Goal: Use online tool/utility: Use online tool/utility

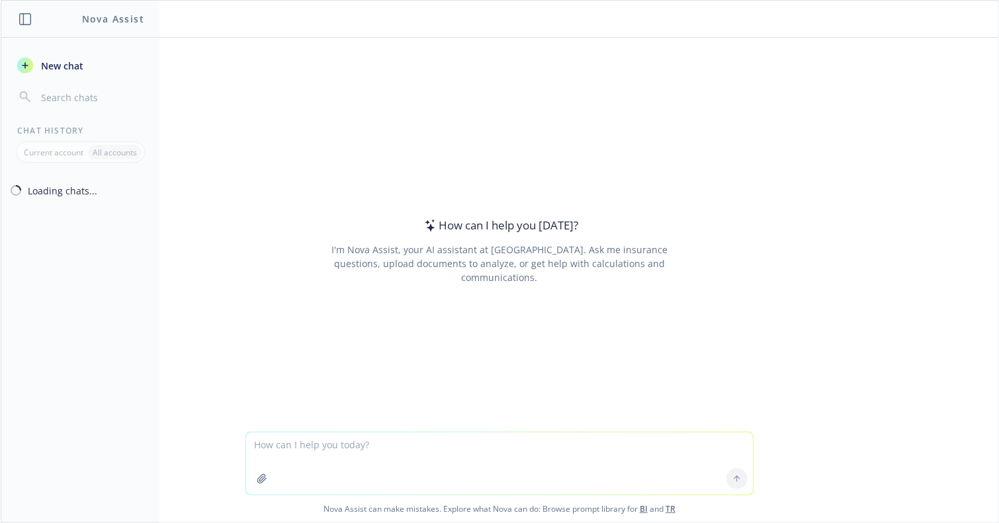
click at [382, 449] on textarea at bounding box center [499, 464] width 507 height 62
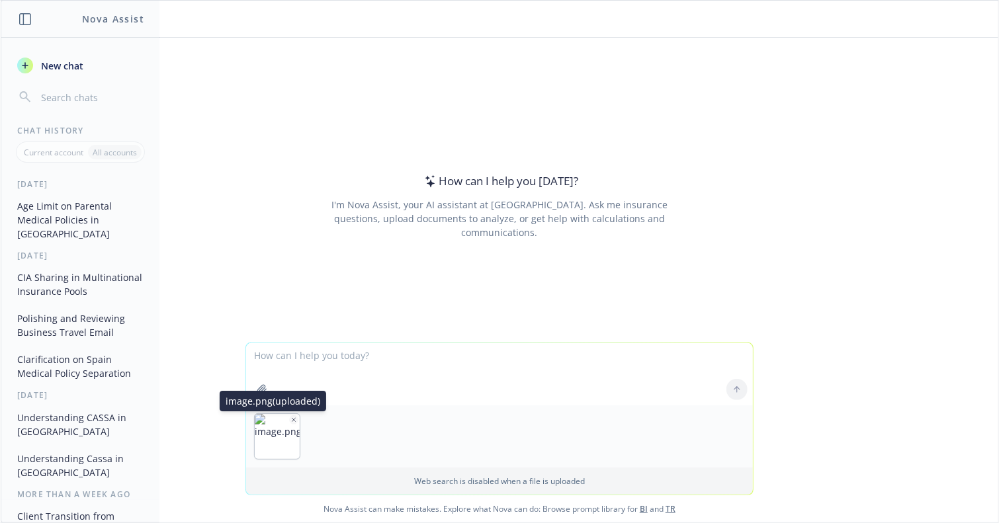
click at [293, 418] on icon "button" at bounding box center [294, 419] width 3 height 3
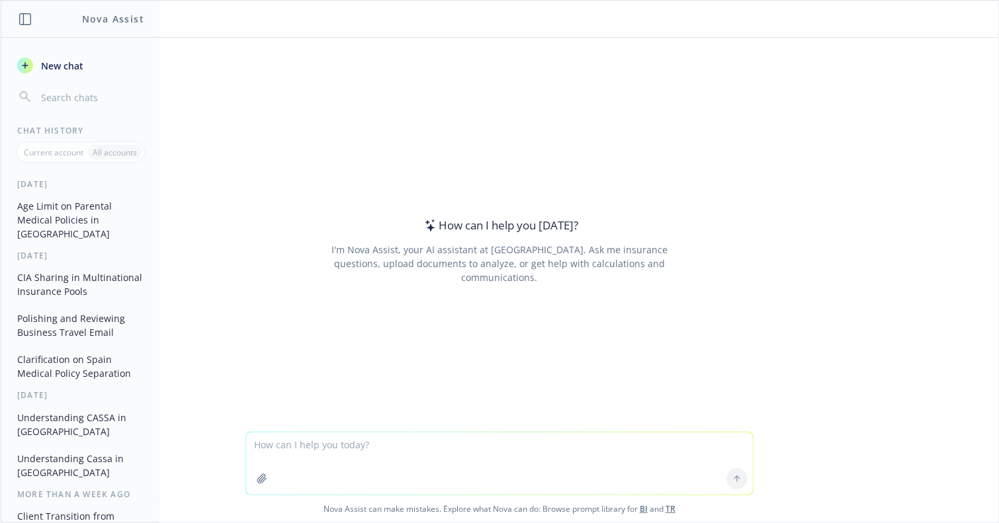
click at [339, 451] on textarea at bounding box center [499, 464] width 507 height 62
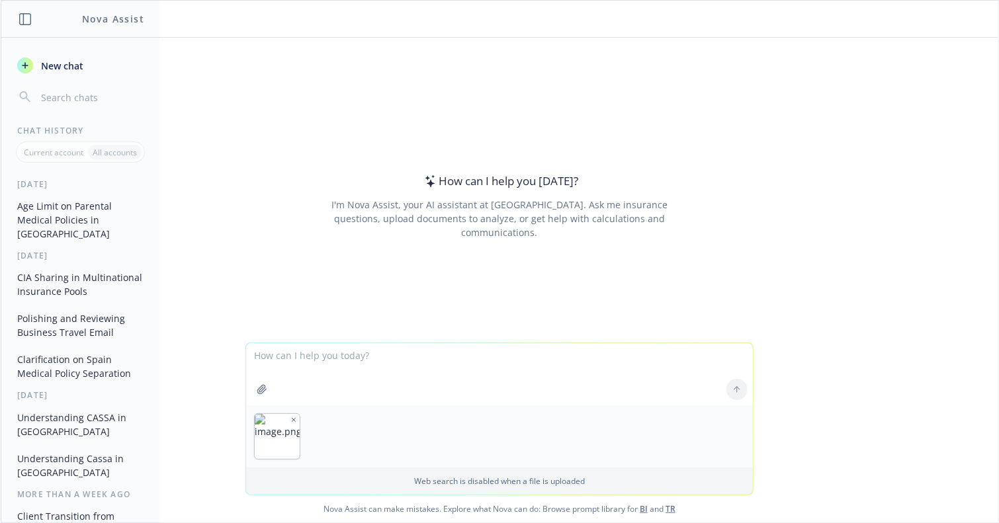
click at [291, 420] on icon "button" at bounding box center [294, 420] width 7 height 7
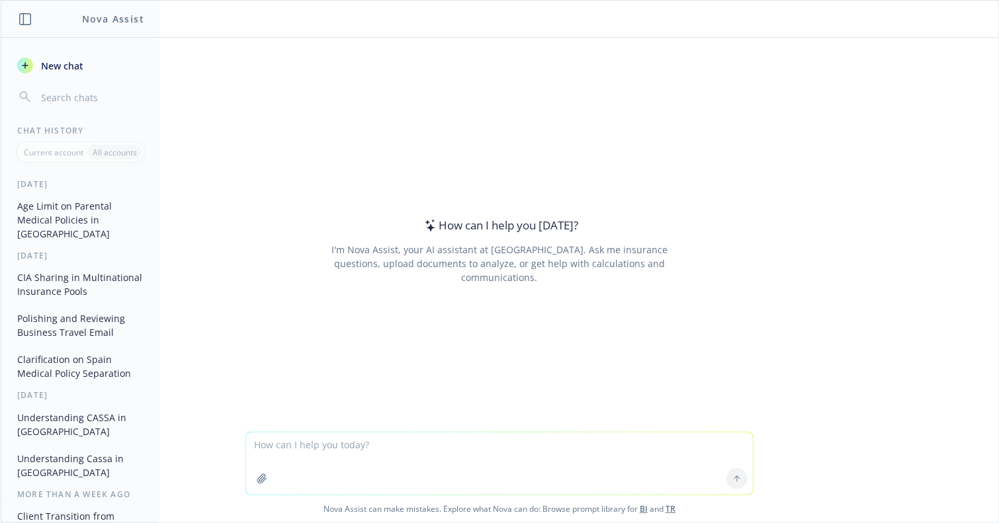
click at [328, 440] on textarea at bounding box center [499, 464] width 507 height 62
paste textarea
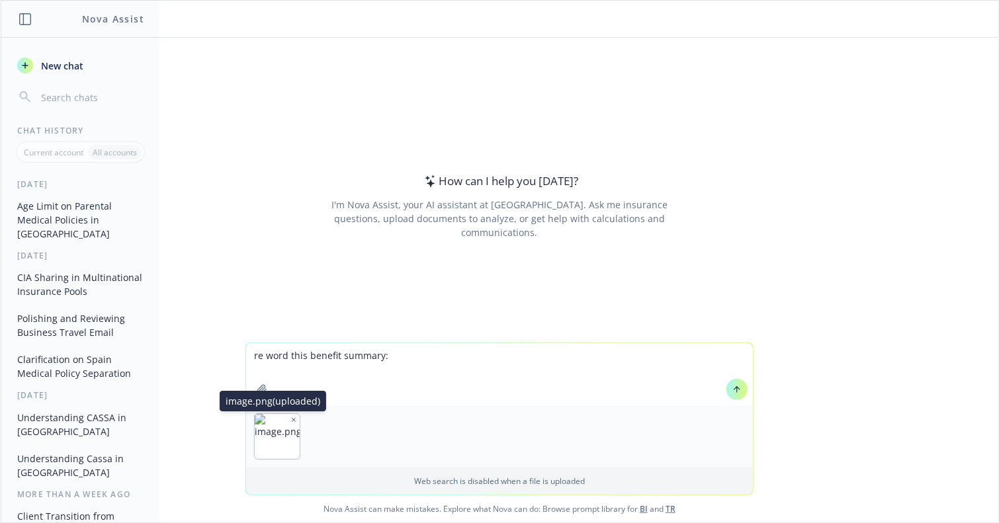
click at [291, 417] on icon "button" at bounding box center [294, 420] width 7 height 7
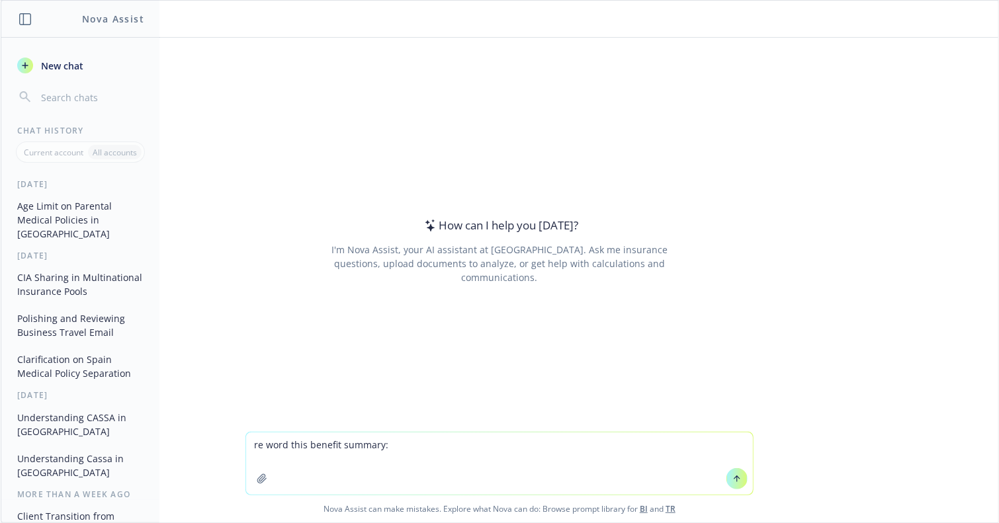
click at [458, 468] on textarea "re word this benefit summary:" at bounding box center [499, 464] width 507 height 62
paste textarea "Coverage is provided through DKV and compliments the national healthcare scheme…"
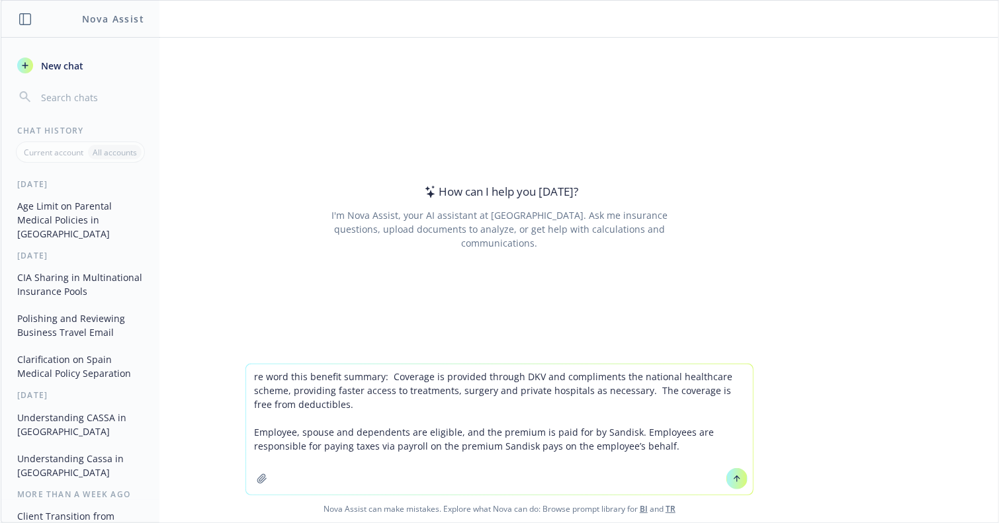
type textarea "re word this benefit summary: Coverage is provided through DKV and compliments …"
click at [737, 477] on icon at bounding box center [737, 479] width 9 height 9
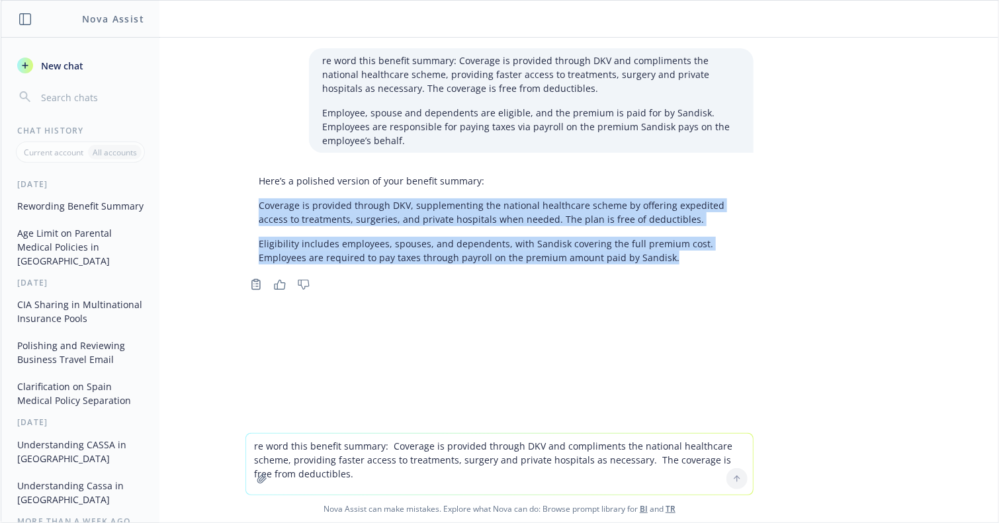
drag, startPoint x: 605, startPoint y: 259, endPoint x: 253, endPoint y: 206, distance: 356.0
click at [253, 206] on div "Here’s a polished version of your benefit summary: Coverage is provided through…" at bounding box center [500, 219] width 508 height 101
copy div "Coverage is provided through DKV, supplementing the national healthcare scheme …"
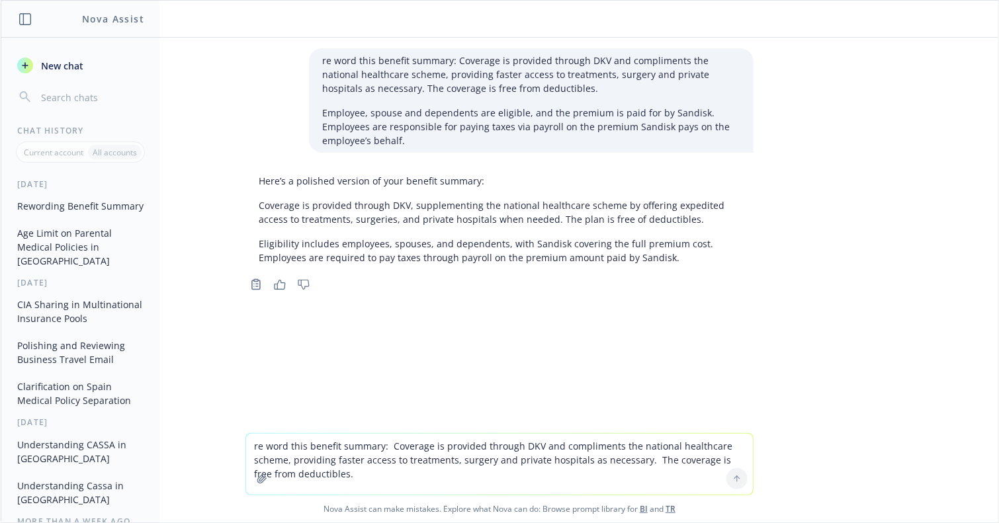
click at [442, 469] on textarea "re word this benefit summary: Coverage is provided through DKV and compliments …" at bounding box center [499, 464] width 507 height 61
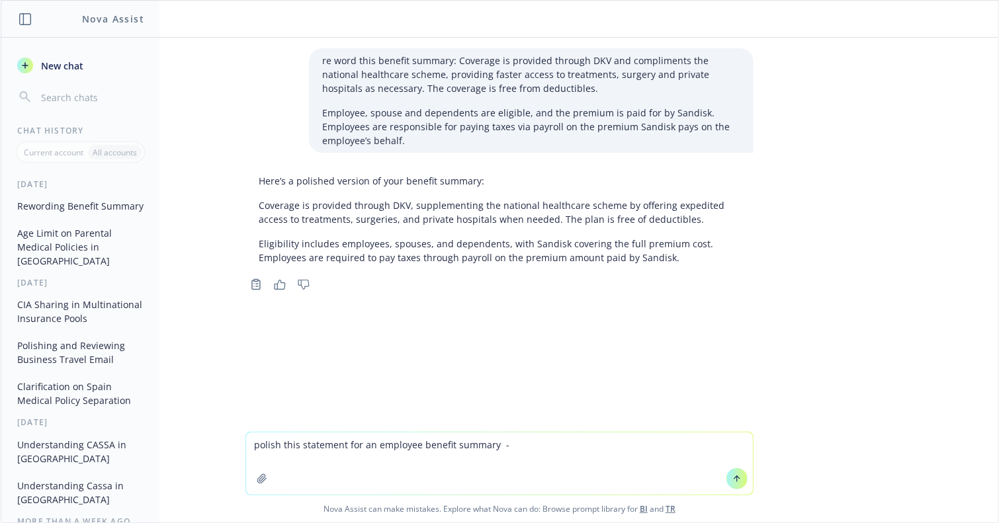
paste textarea
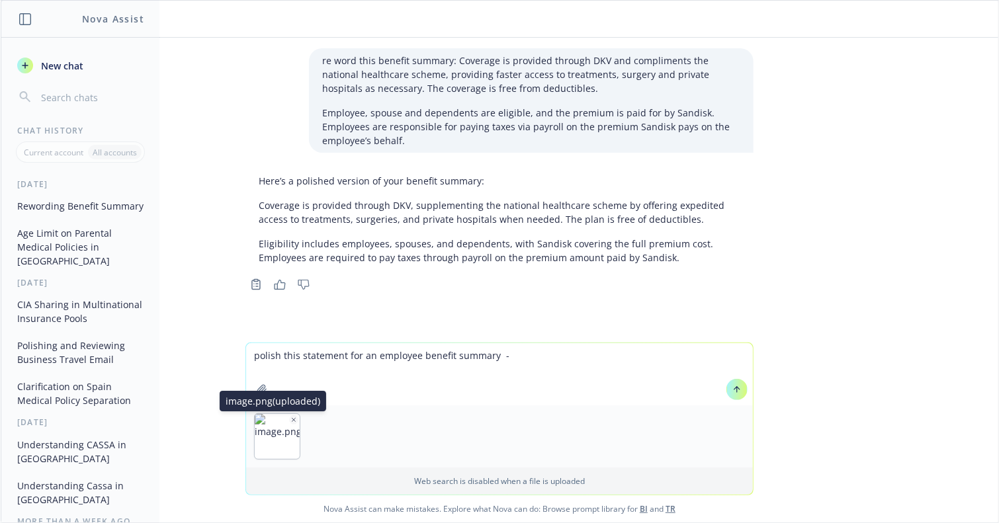
click at [293, 419] on icon "button" at bounding box center [294, 419] width 3 height 3
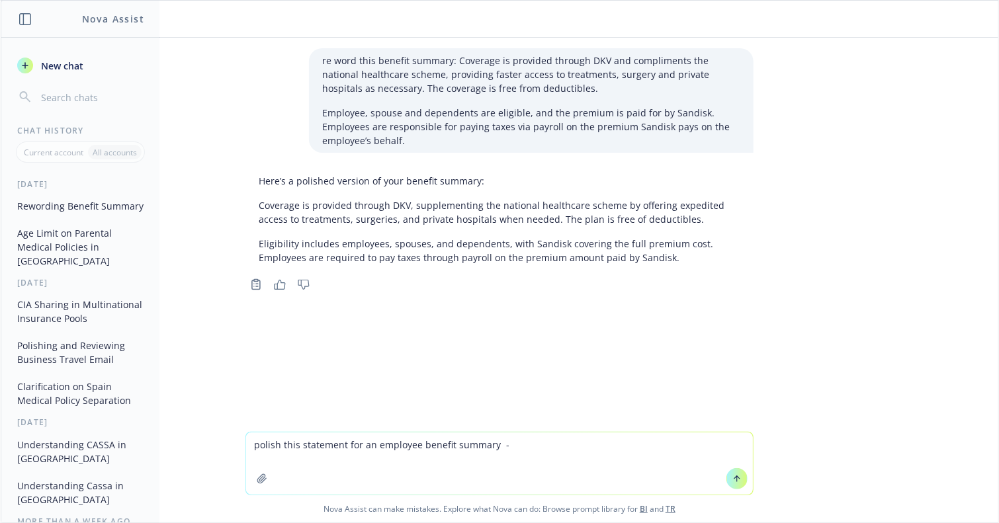
click at [532, 439] on textarea "polish this statement for an employee benefit summary -" at bounding box center [499, 464] width 507 height 62
paste textarea "Sandisk covers the full premium for employees and employees are responsible for…"
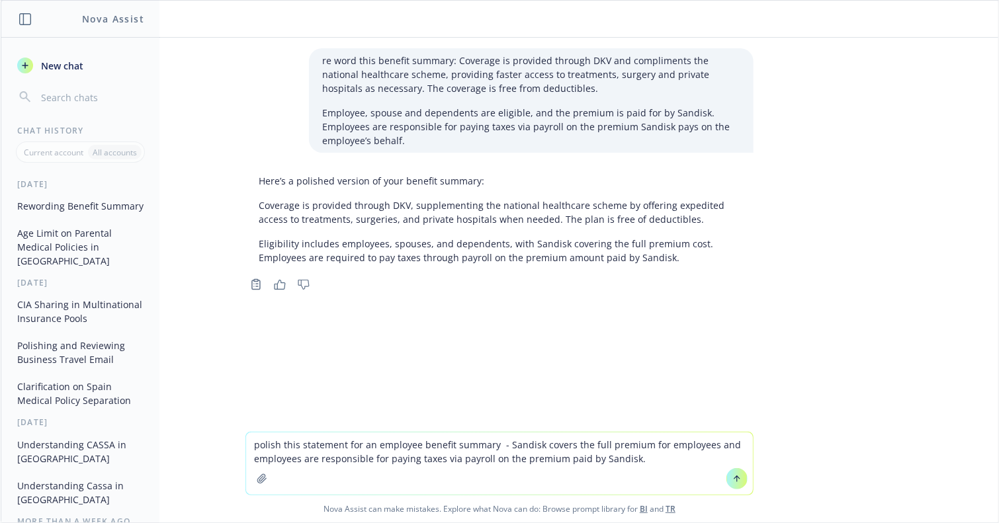
type textarea "polish this statement for an employee benefit summary - Sandisk covers the full…"
click at [727, 486] on button at bounding box center [737, 479] width 21 height 21
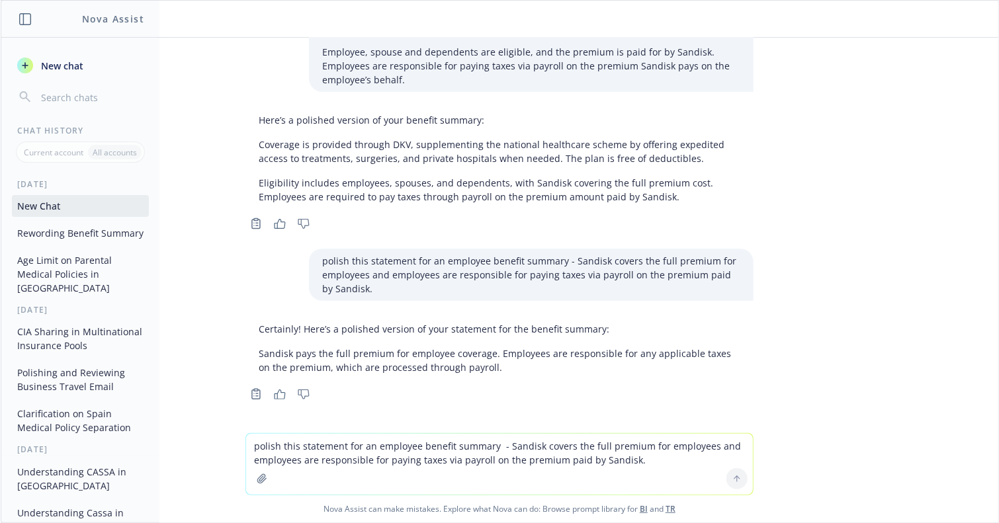
scroll to position [62, 0]
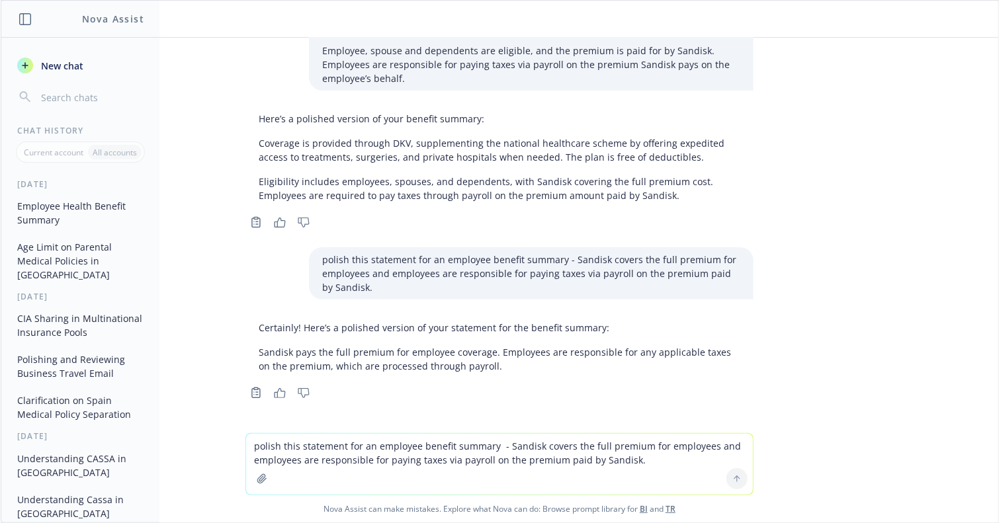
click at [469, 357] on p "Sandisk pays the full premium for employee coverage. Employees are responsible …" at bounding box center [500, 359] width 482 height 28
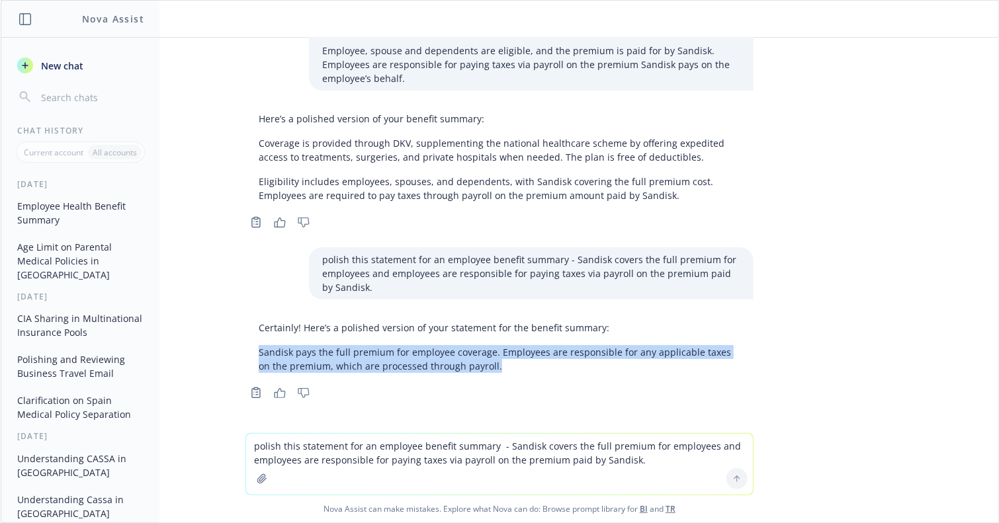
drag, startPoint x: 479, startPoint y: 365, endPoint x: 244, endPoint y: 349, distance: 235.5
click at [246, 349] on div "Certainly! Here’s a polished version of your statement for the benefit summary:…" at bounding box center [500, 347] width 508 height 63
copy p "Sandisk pays the full premium for employee coverage. Employees are responsible …"
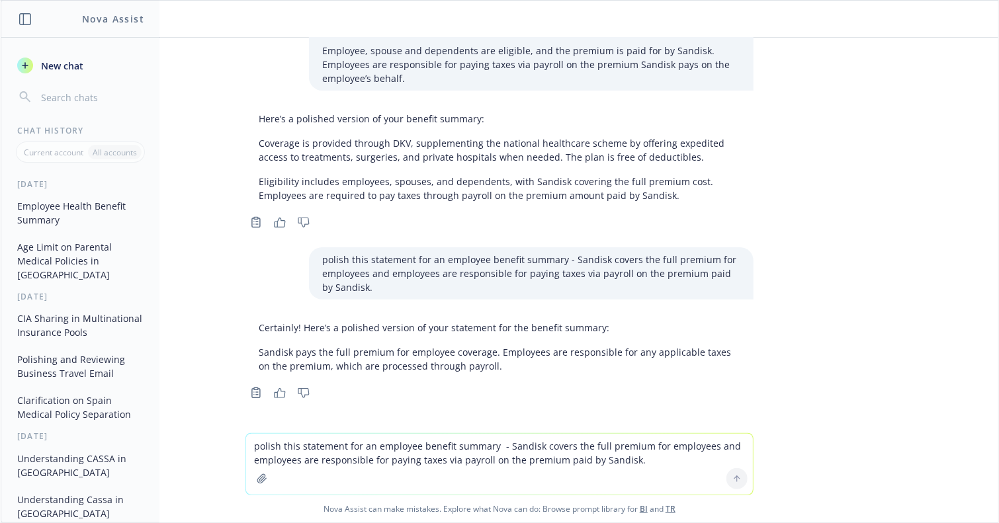
click at [535, 467] on textarea "polish this statement for an employee benefit summary - Sandisk covers the full…" at bounding box center [499, 464] width 507 height 61
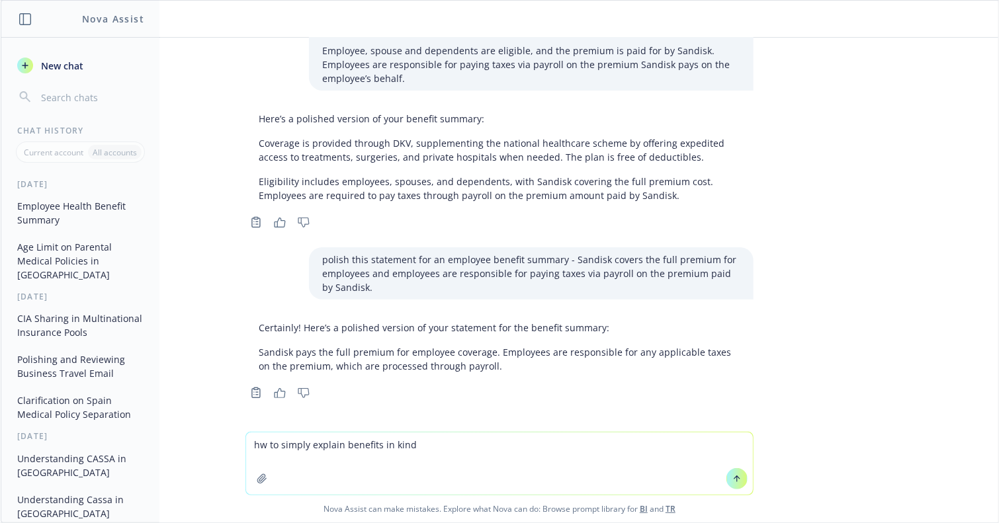
type textarea "hw to simply explain benefits in kinds"
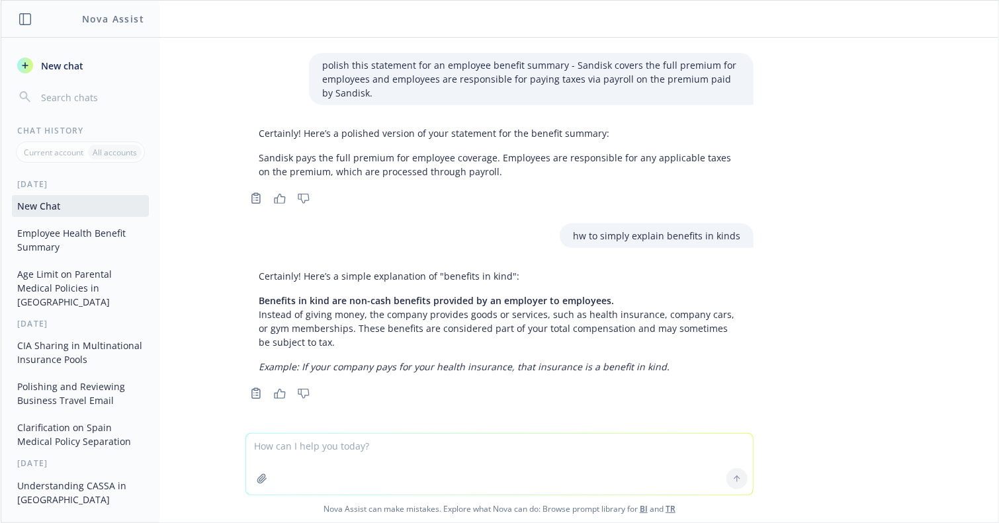
scroll to position [257, 0]
